Goal: Task Accomplishment & Management: Manage account settings

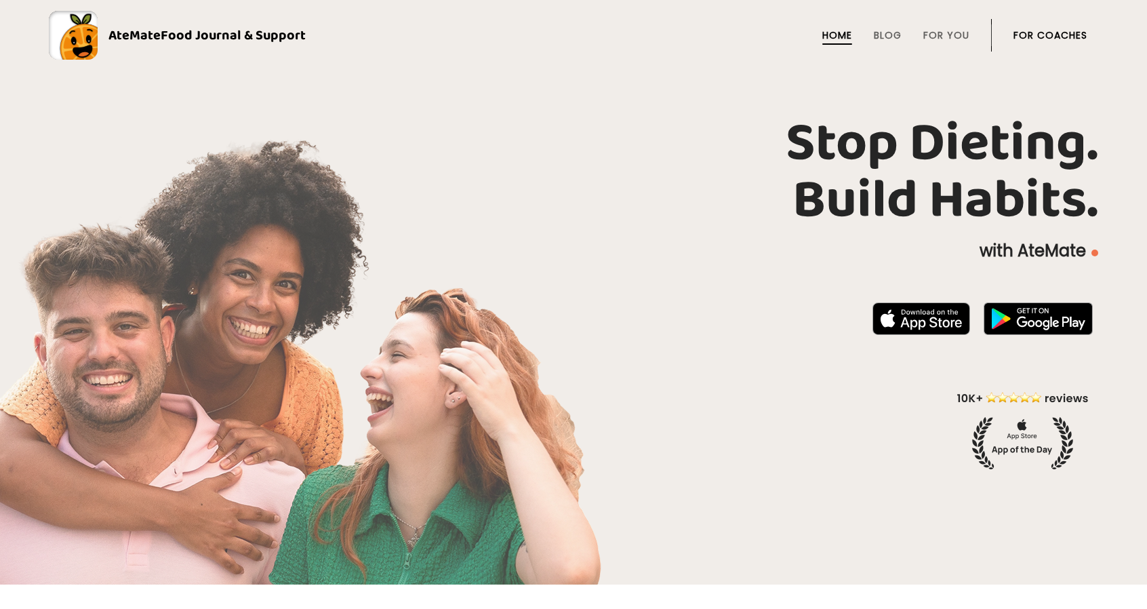
click at [1028, 32] on link "For Coaches" at bounding box center [1050, 35] width 74 height 11
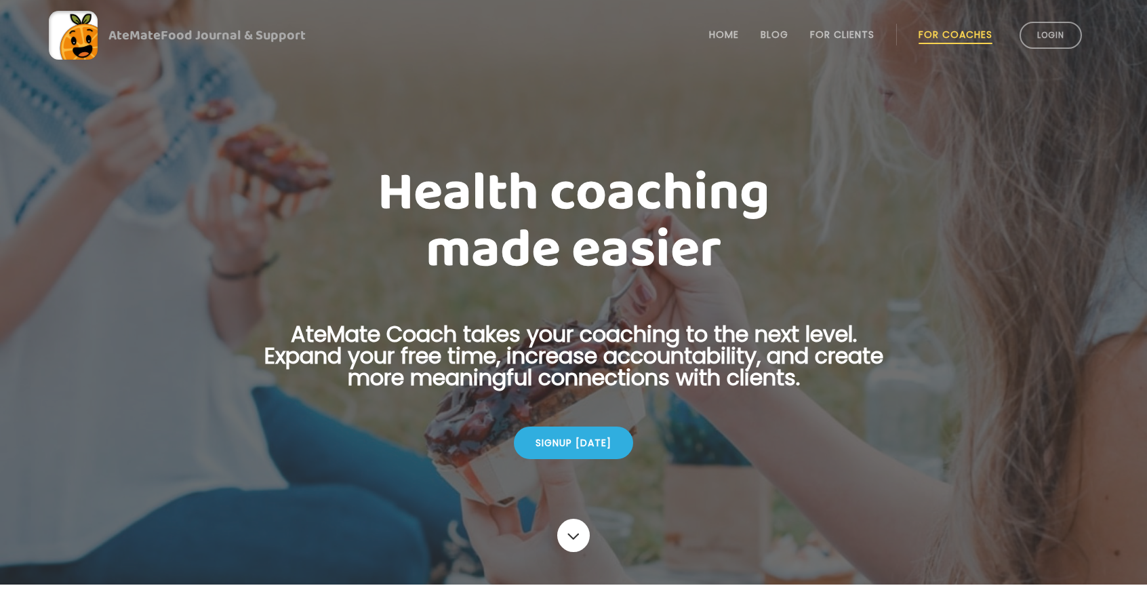
click at [1028, 32] on link "Login" at bounding box center [1051, 35] width 62 height 27
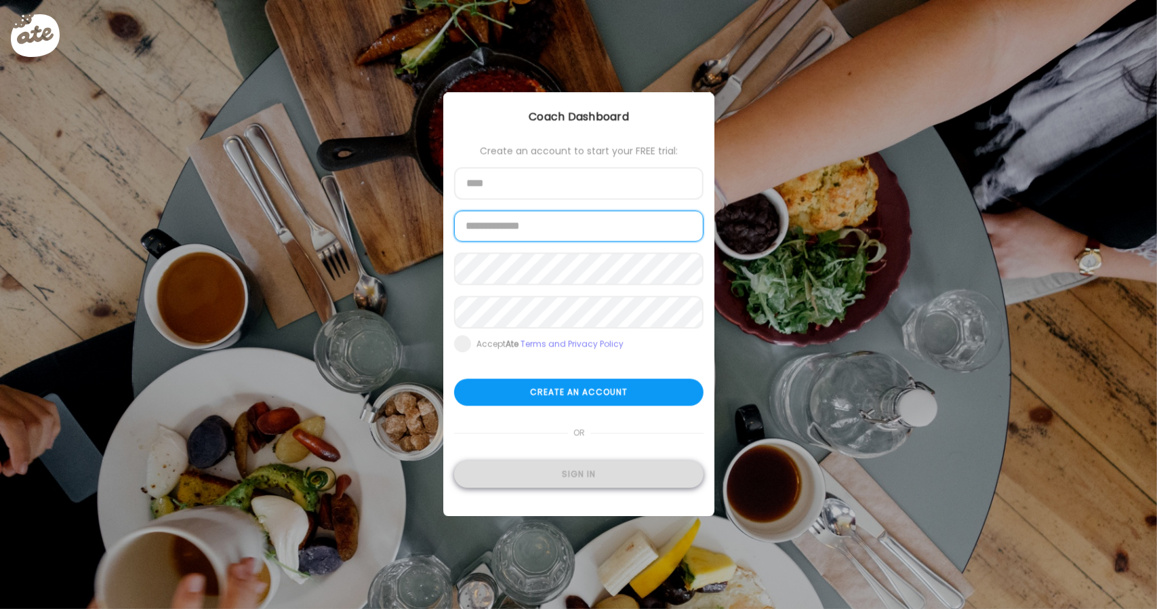
type input "**********"
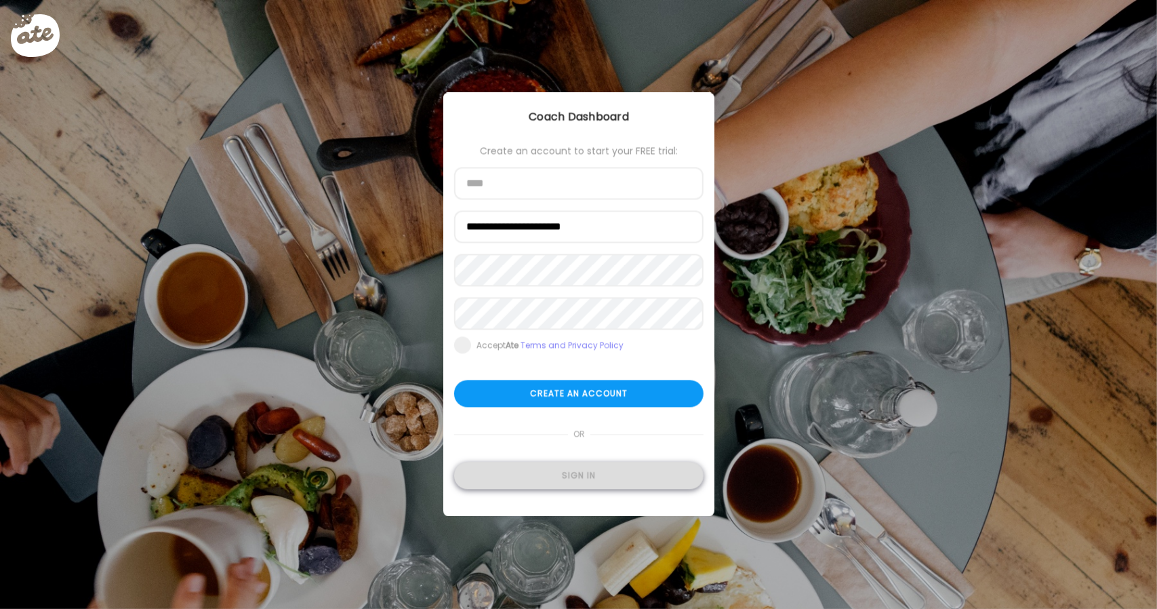
type input "**********"
click at [555, 476] on div "Sign in" at bounding box center [578, 475] width 249 height 27
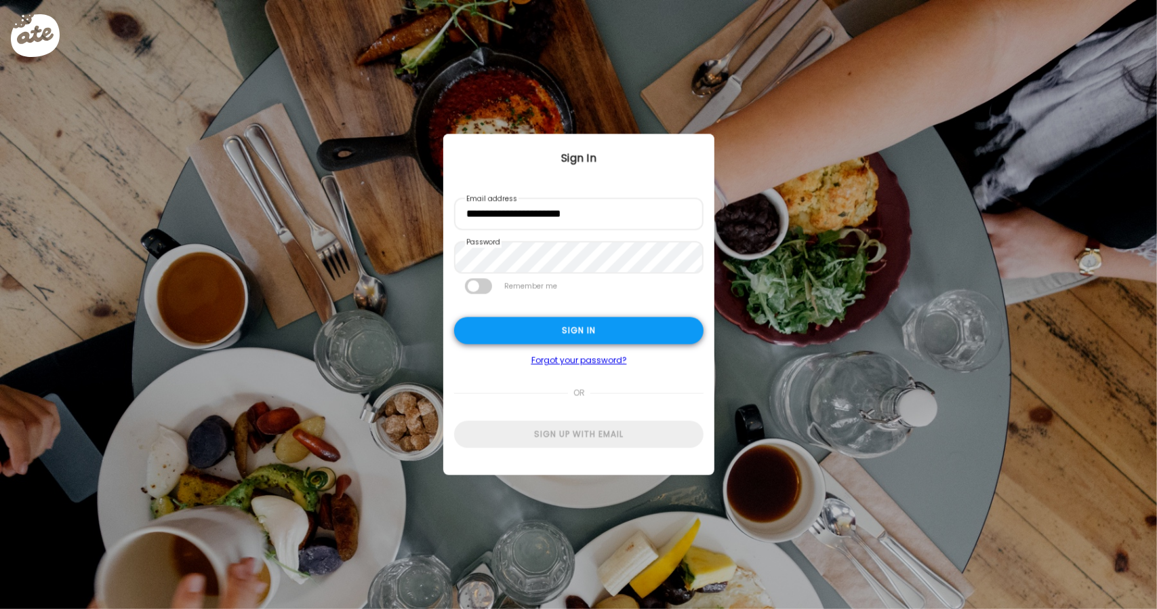
click at [612, 322] on div "Sign in" at bounding box center [578, 330] width 249 height 27
type input "**********"
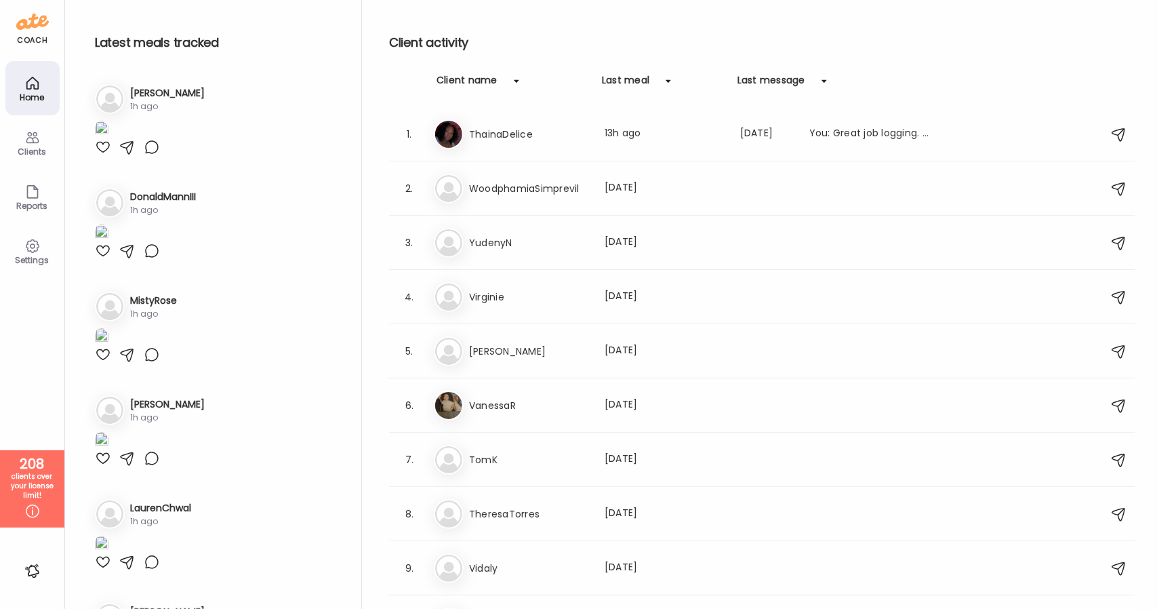
click at [31, 147] on div "Clients" at bounding box center [32, 151] width 49 height 9
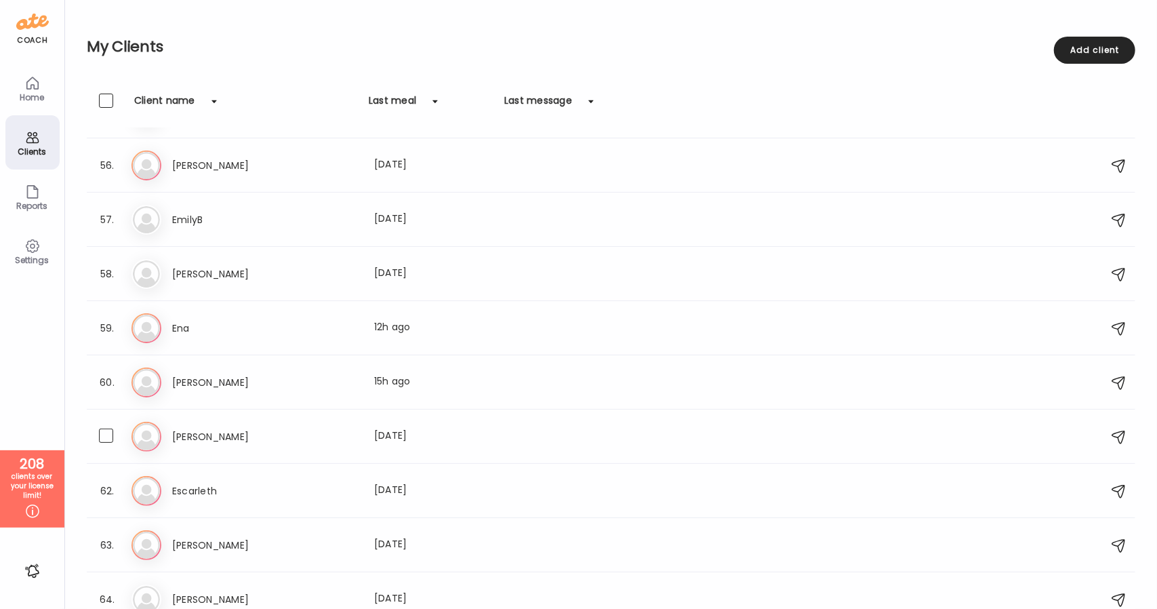
scroll to position [3082, 0]
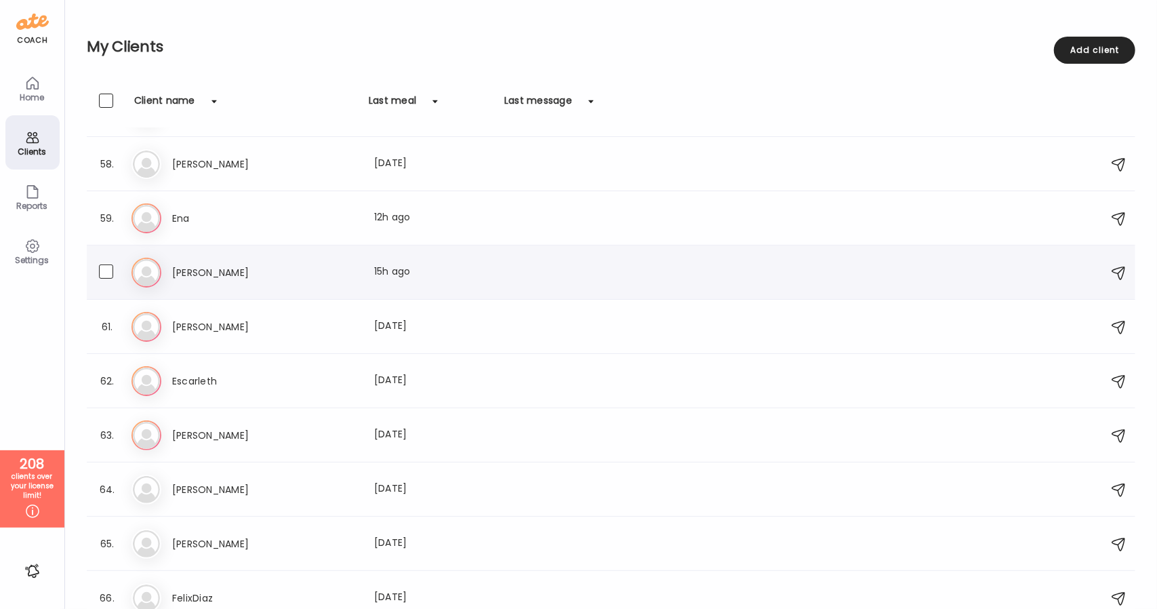
click at [288, 293] on div "60. Er [PERSON_NAME] Last meal: 15h ago" at bounding box center [611, 272] width 1049 height 54
click at [248, 279] on h3 "[PERSON_NAME]" at bounding box center [231, 272] width 119 height 16
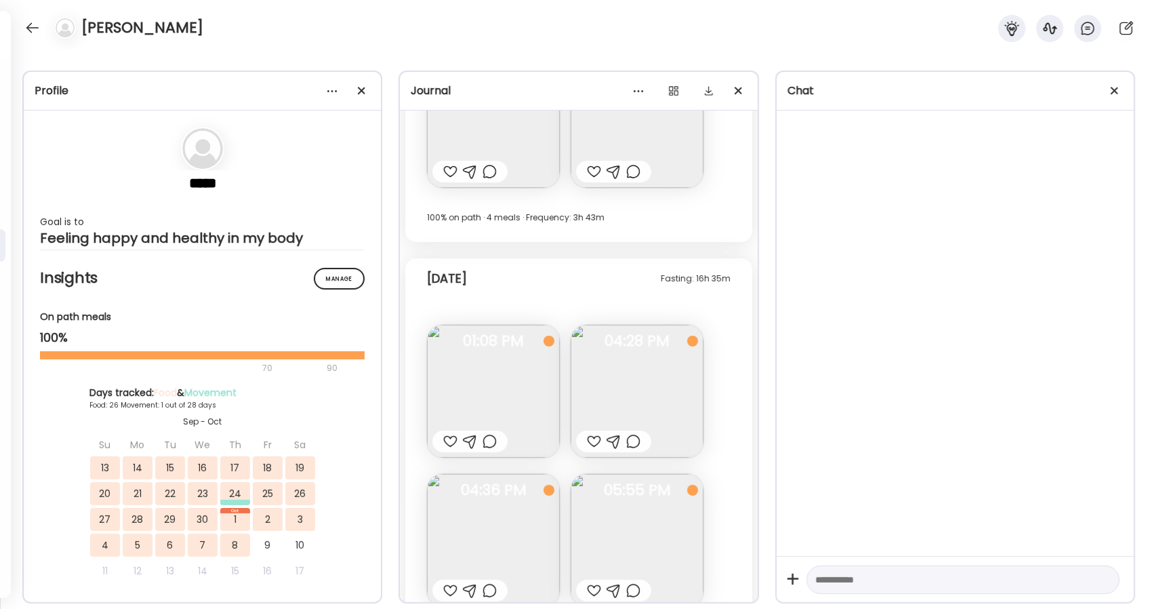
scroll to position [13188, 0]
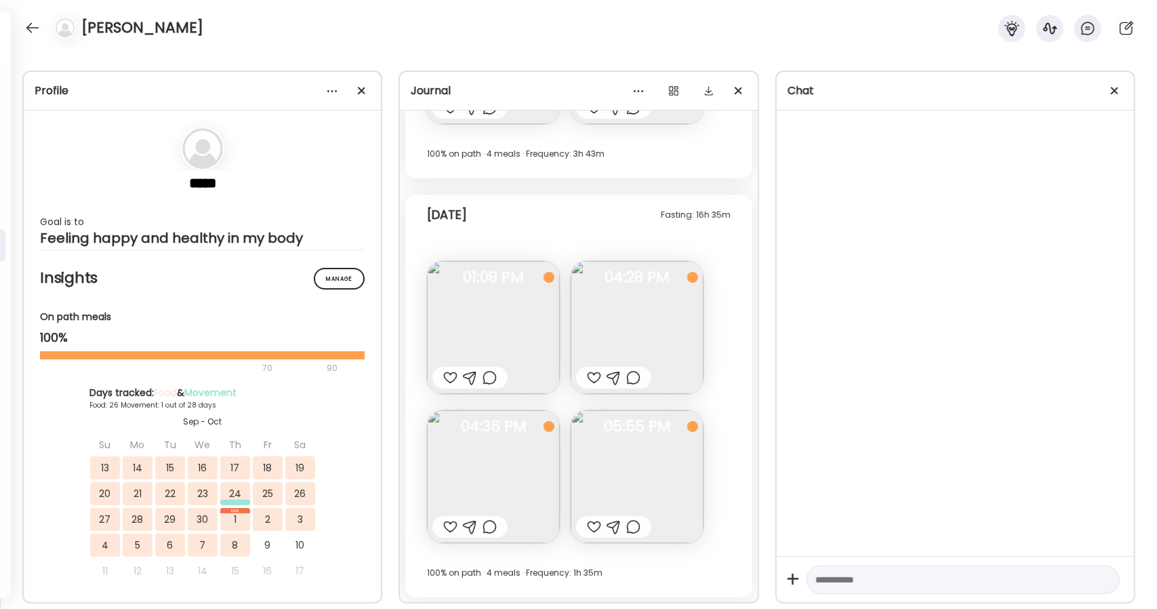
click at [519, 325] on img at bounding box center [493, 327] width 133 height 133
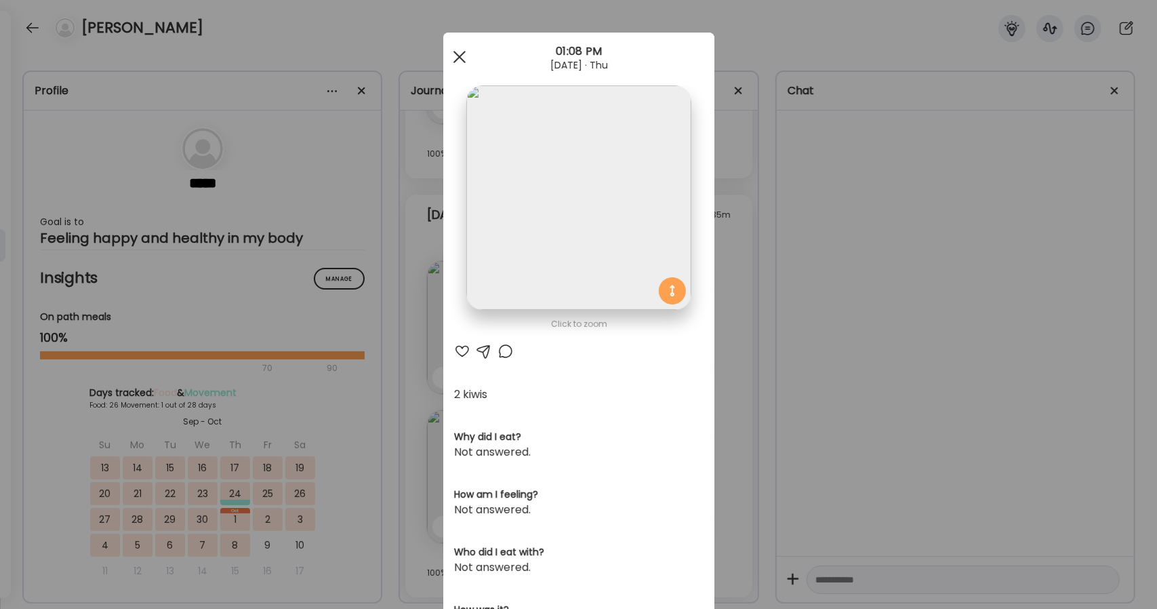
click at [446, 58] on div at bounding box center [459, 56] width 27 height 27
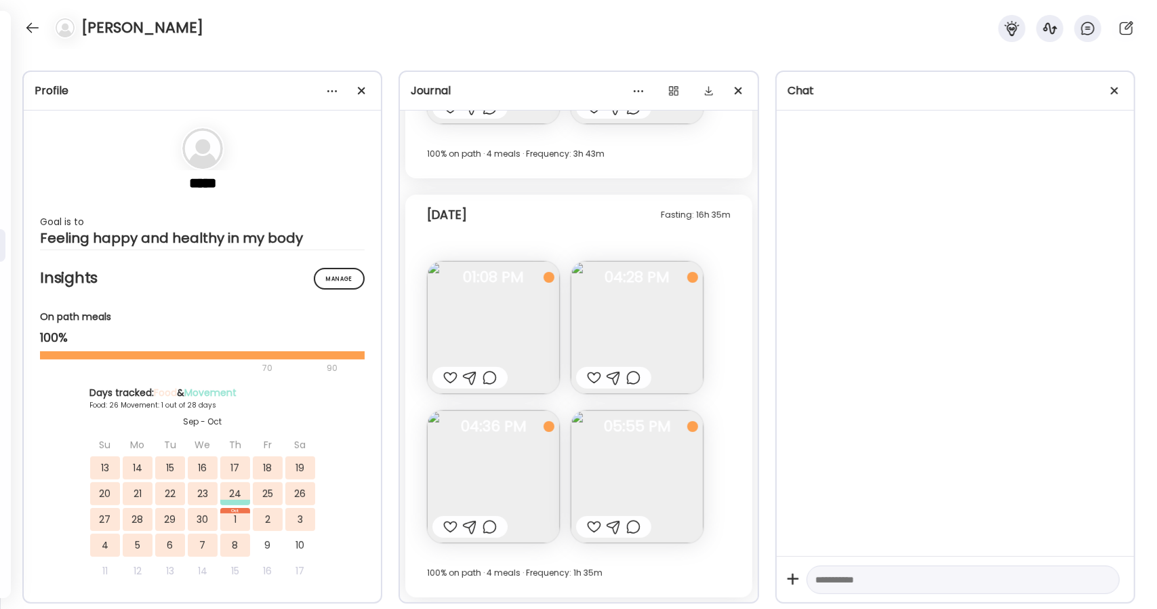
click at [628, 319] on img at bounding box center [637, 327] width 133 height 133
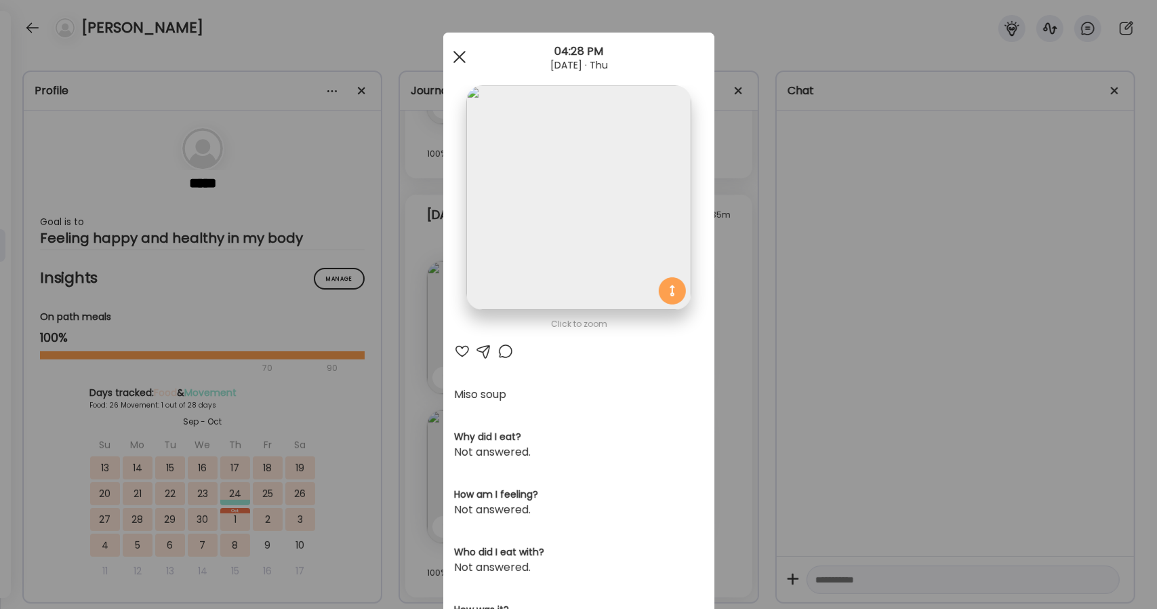
click at [461, 67] on div at bounding box center [459, 56] width 27 height 27
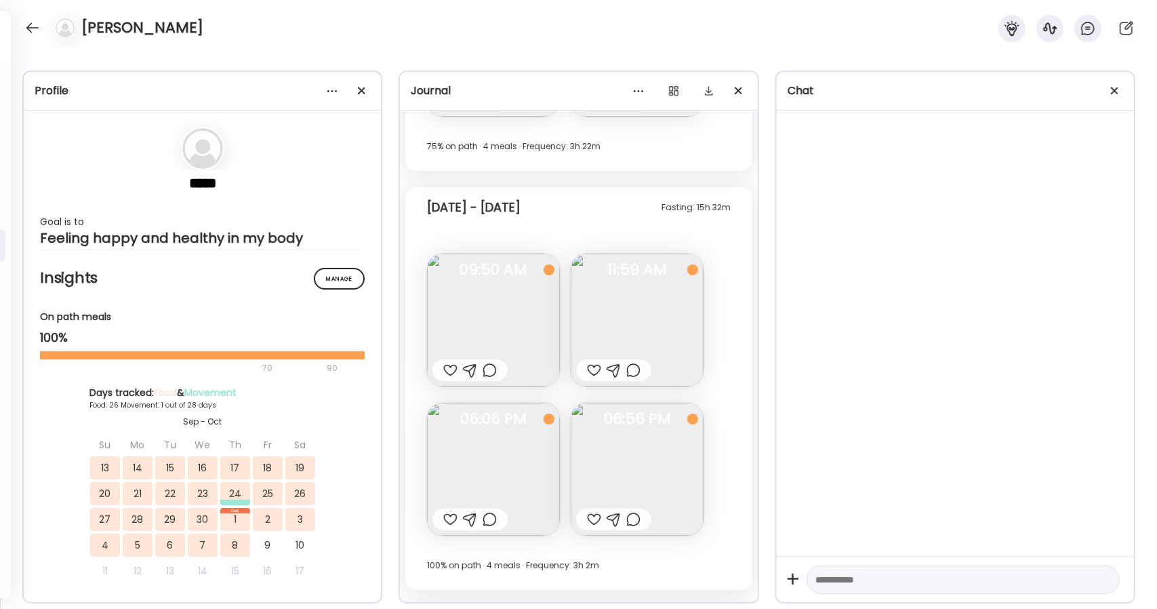
scroll to position [1385, 0]
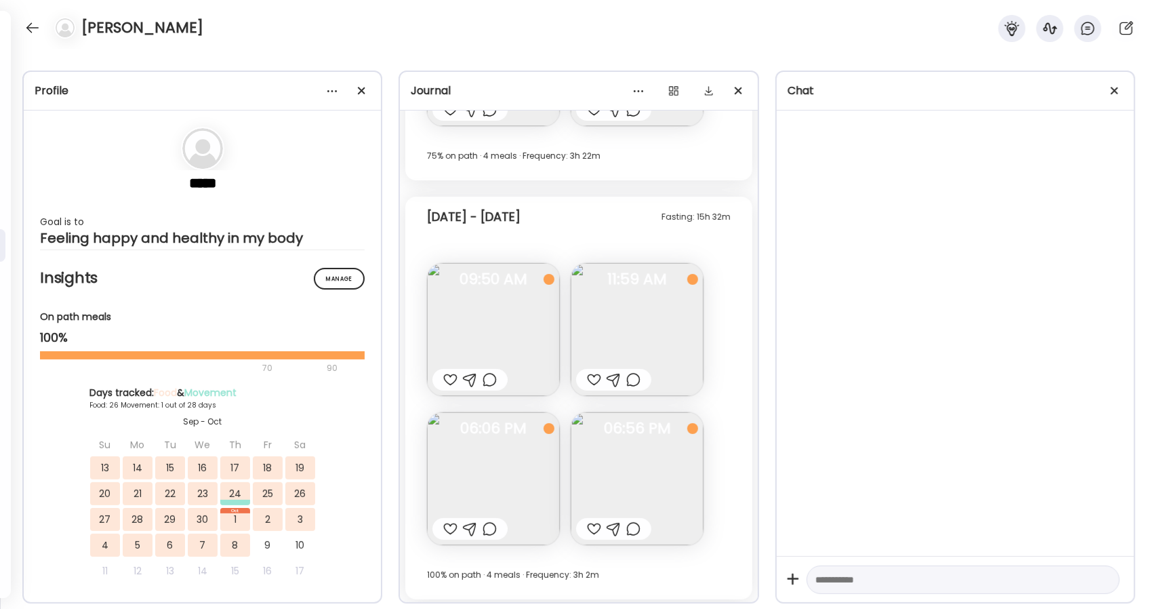
click at [531, 310] on img at bounding box center [493, 329] width 133 height 133
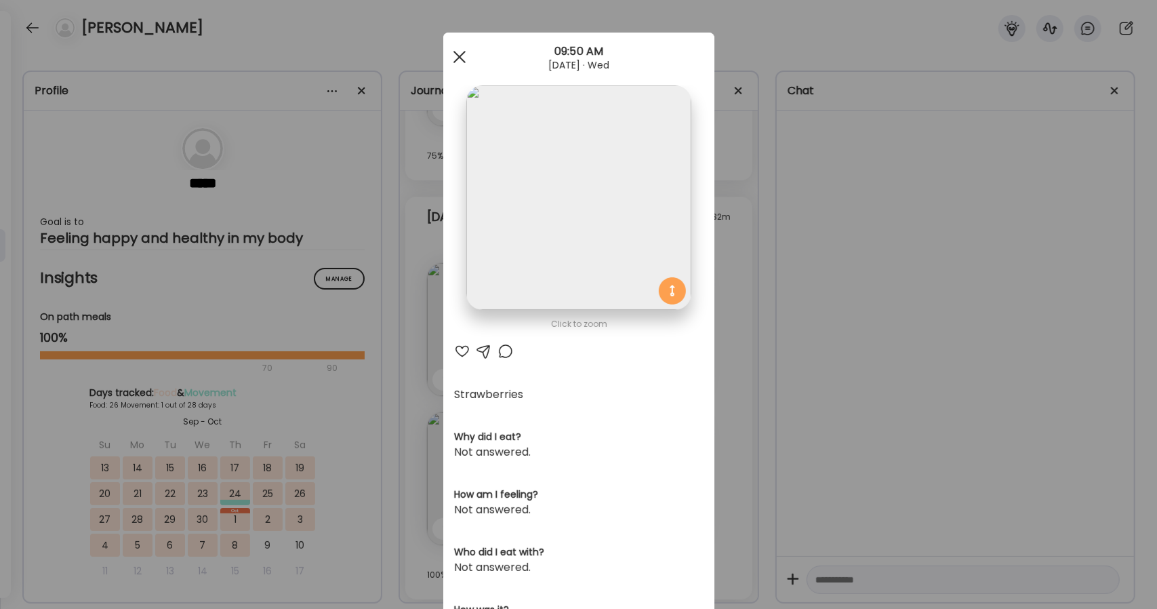
click at [453, 56] on span at bounding box center [459, 57] width 12 height 12
